Goal: Check status: Check status

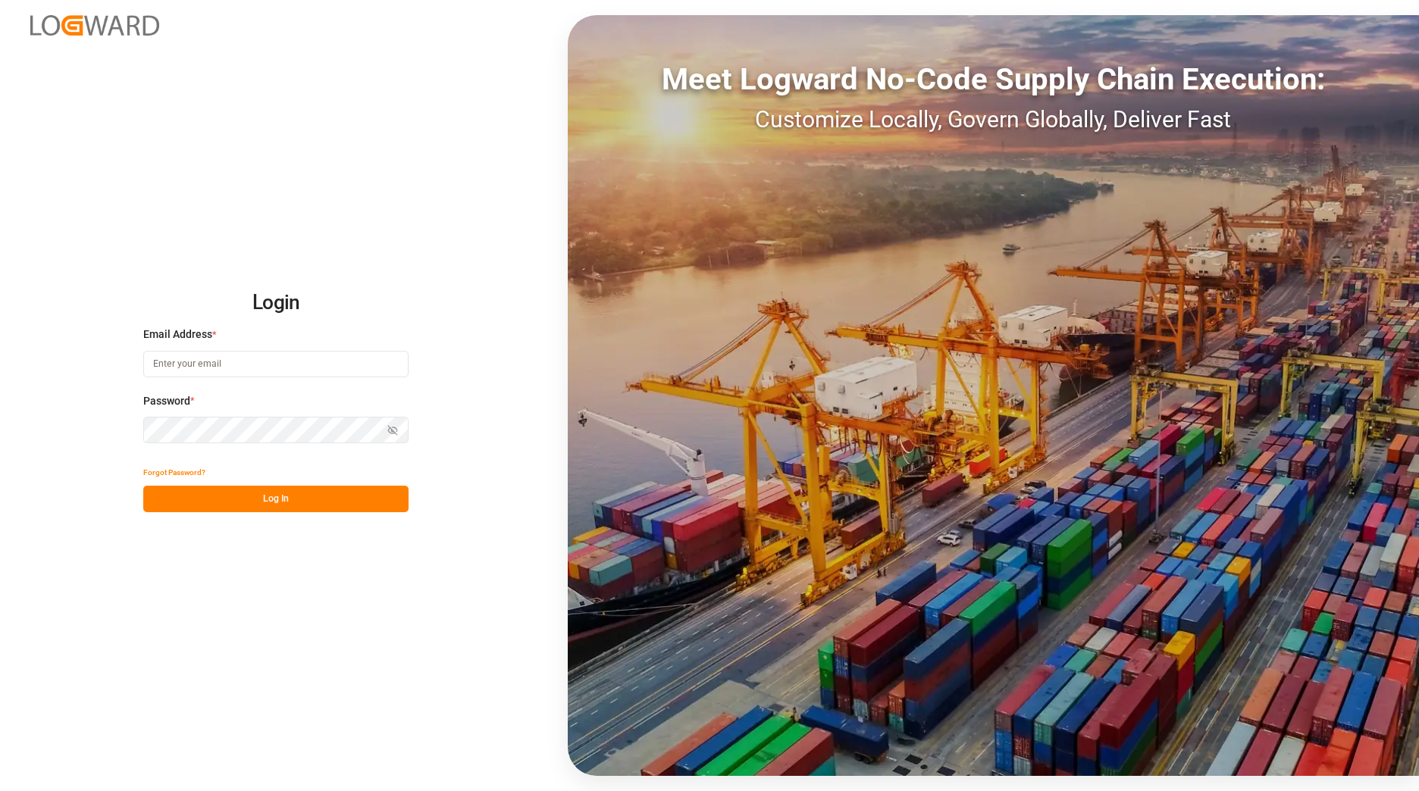
type input "[EMAIL_ADDRESS][DOMAIN_NAME]"
click at [276, 493] on button "Log In" at bounding box center [275, 499] width 265 height 27
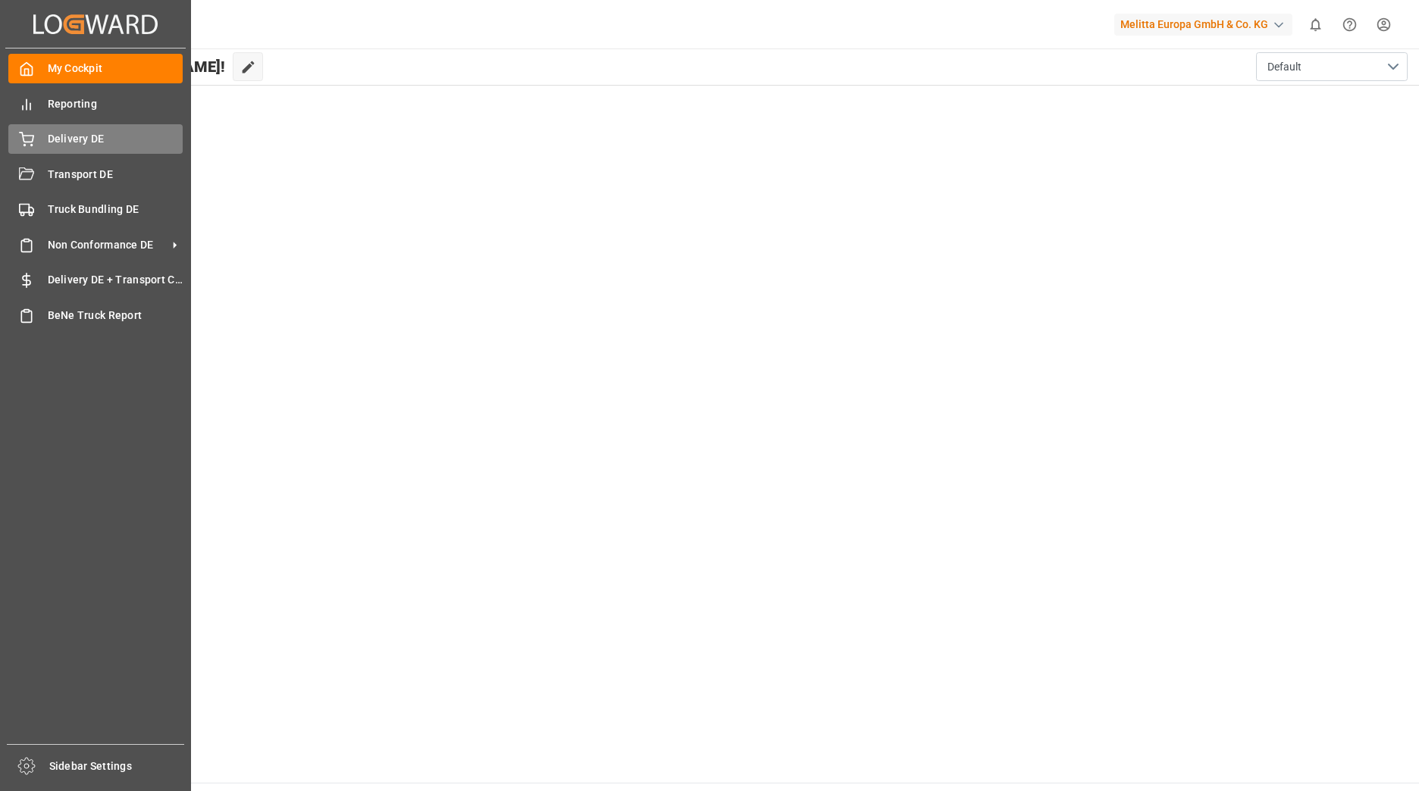
click at [30, 139] on icon at bounding box center [26, 139] width 15 height 15
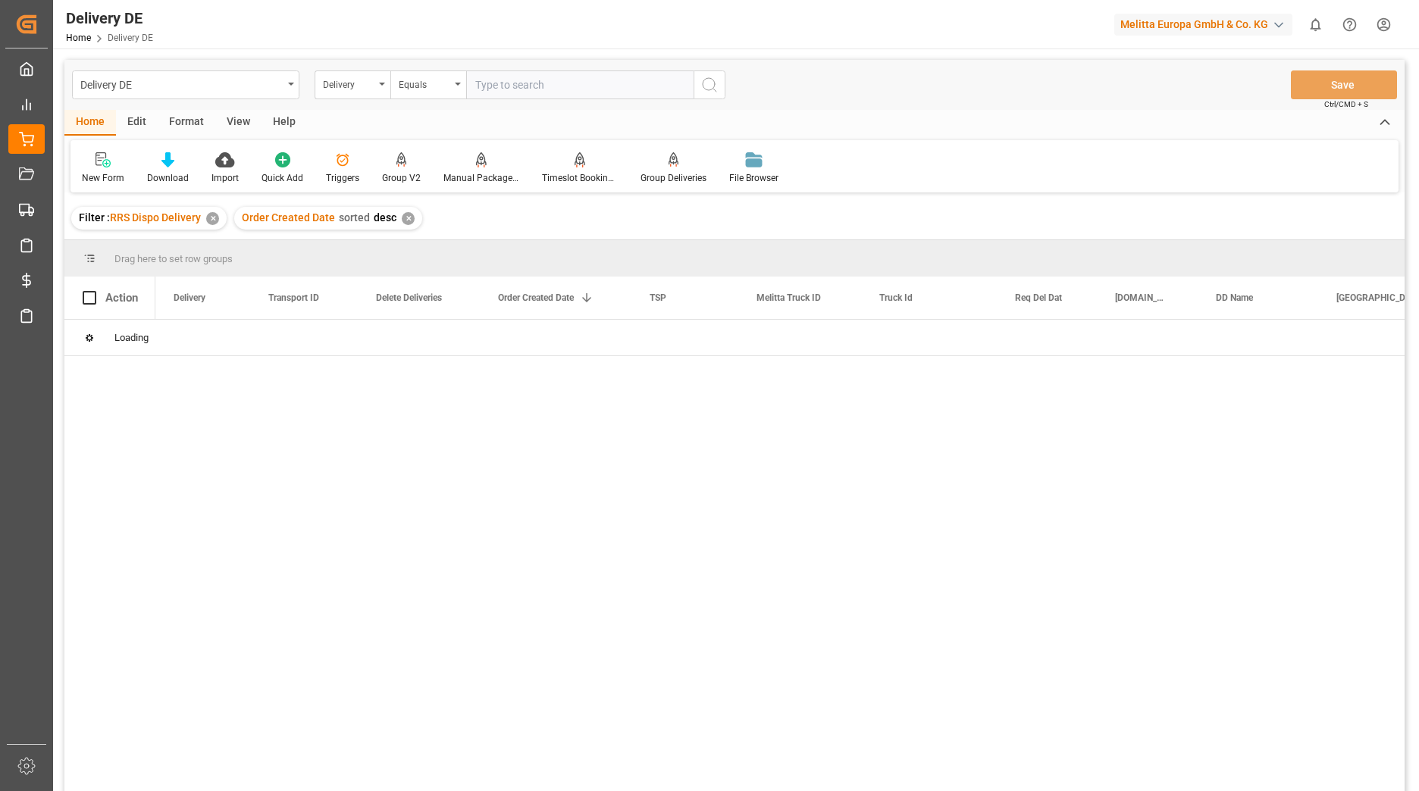
click at [484, 77] on input "text" at bounding box center [579, 84] width 227 height 29
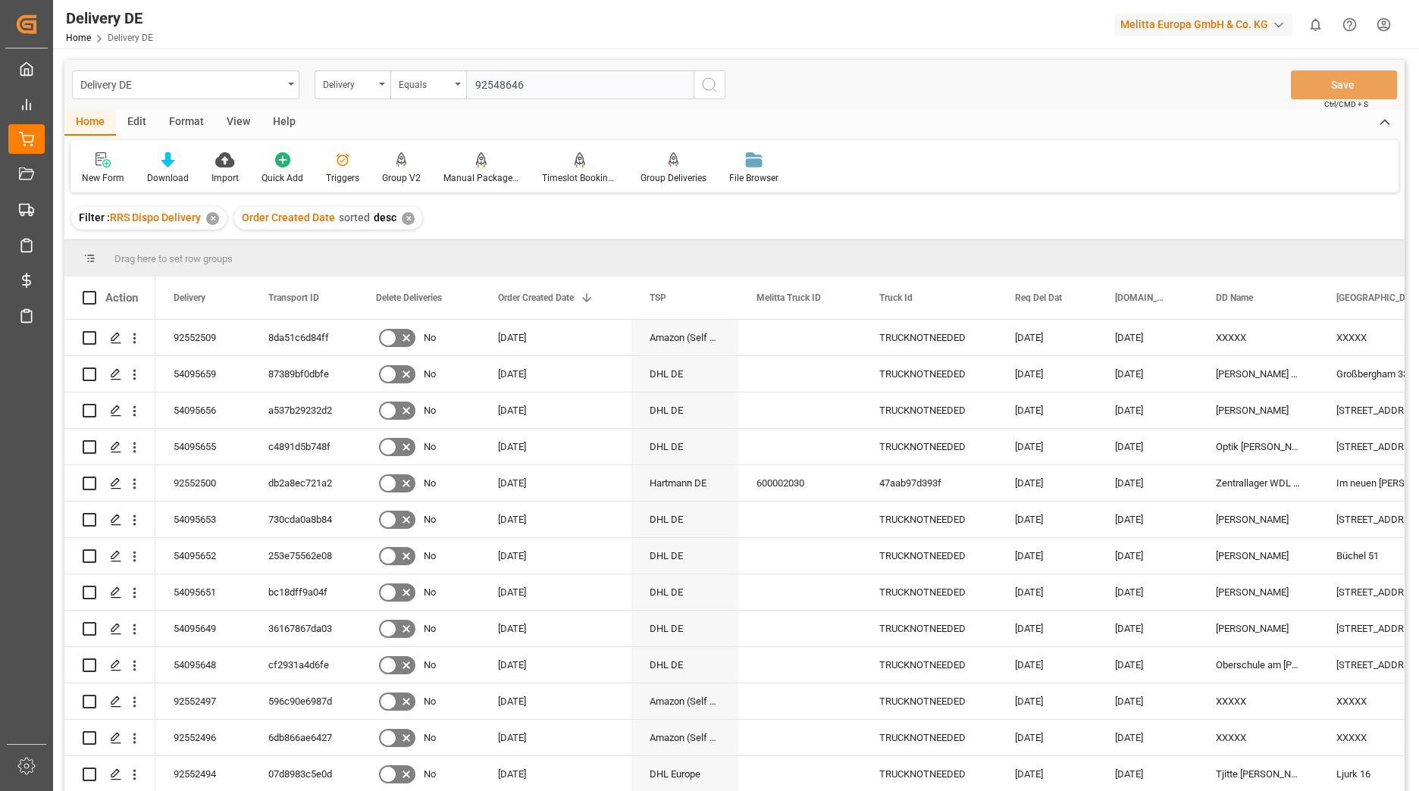
type input "92548646"
click at [707, 82] on icon "search button" at bounding box center [709, 85] width 18 height 18
